Goal: Transaction & Acquisition: Purchase product/service

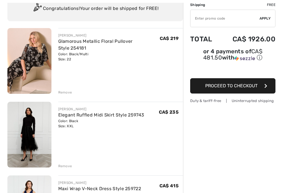
scroll to position [62, 0]
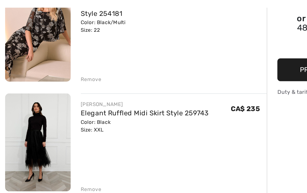
click at [33, 86] on img at bounding box center [25, 119] width 44 height 66
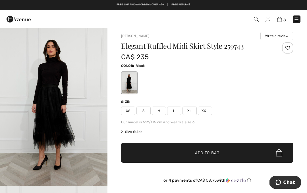
scroll to position [3, 0]
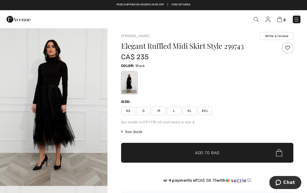
click at [75, 136] on img "1 / 4" at bounding box center [53, 105] width 107 height 161
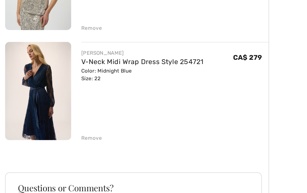
scroll to position [518, 0]
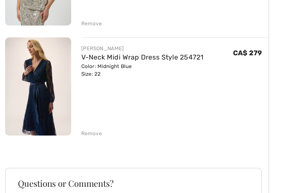
click at [63, 134] on div "Remove" at bounding box center [61, 136] width 14 height 5
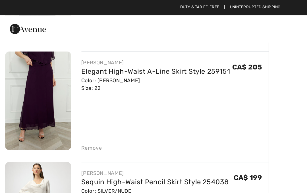
scroll to position [328, 0]
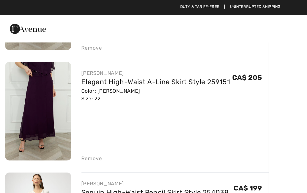
click at [64, 106] on div "Remove" at bounding box center [61, 105] width 14 height 5
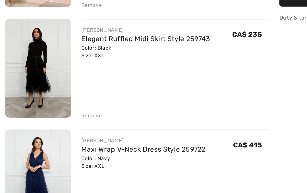
scroll to position [126, 0]
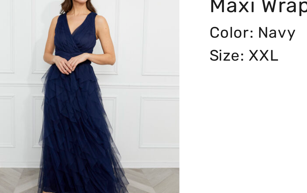
click at [31, 96] on img at bounding box center [25, 129] width 44 height 66
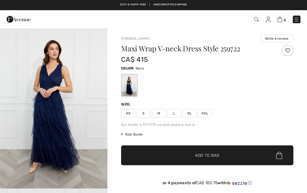
checkbox input "true"
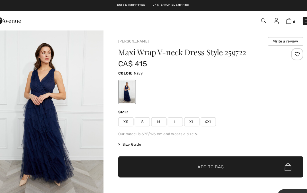
click at [152, 150] on span "✔ Added to Bag Add to Bag" at bounding box center [207, 156] width 172 height 20
